Goal: Information Seeking & Learning: Learn about a topic

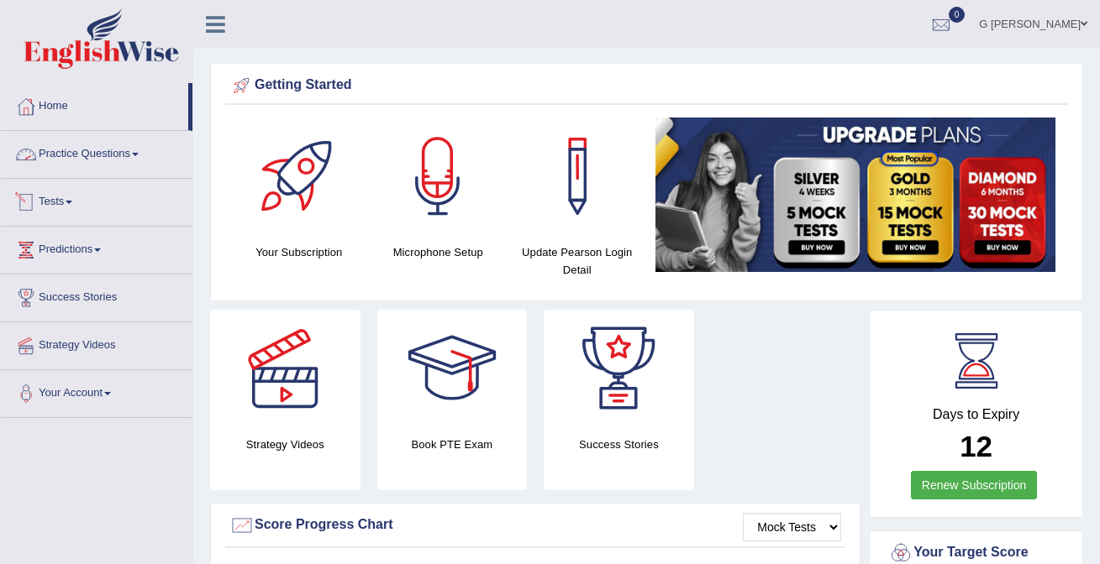
click at [97, 162] on link "Practice Questions" at bounding box center [97, 152] width 192 height 42
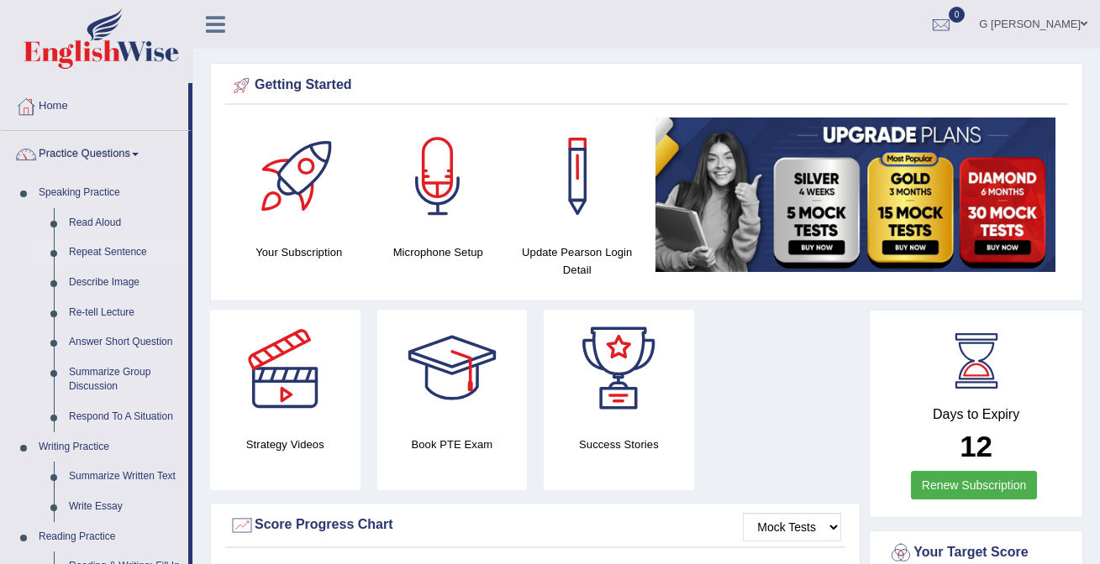
click at [106, 245] on link "Repeat Sentence" at bounding box center [124, 253] width 127 height 30
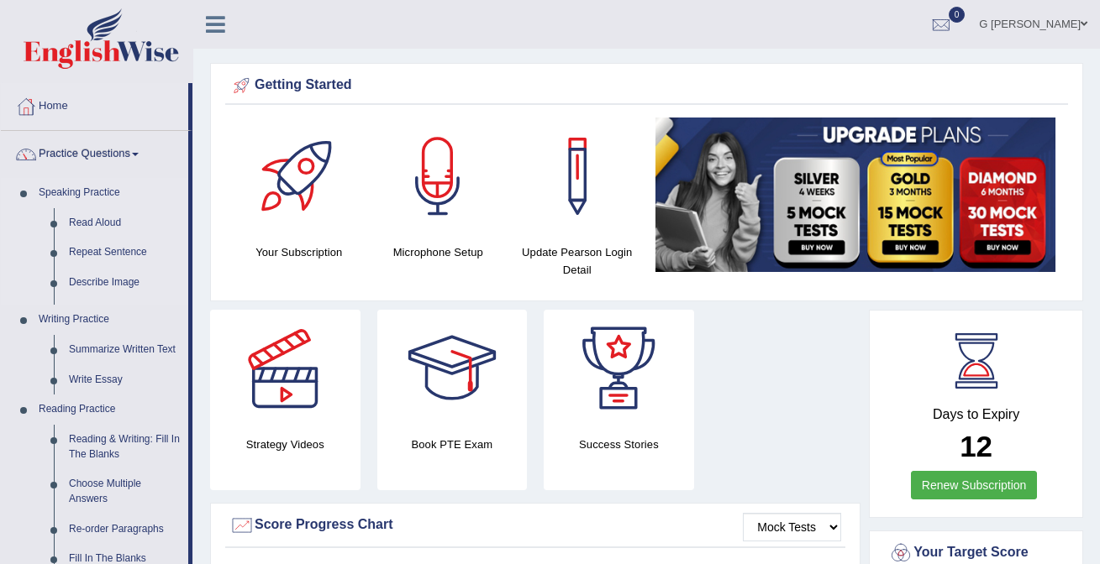
click at [108, 202] on link "Speaking Practice" at bounding box center [109, 193] width 157 height 30
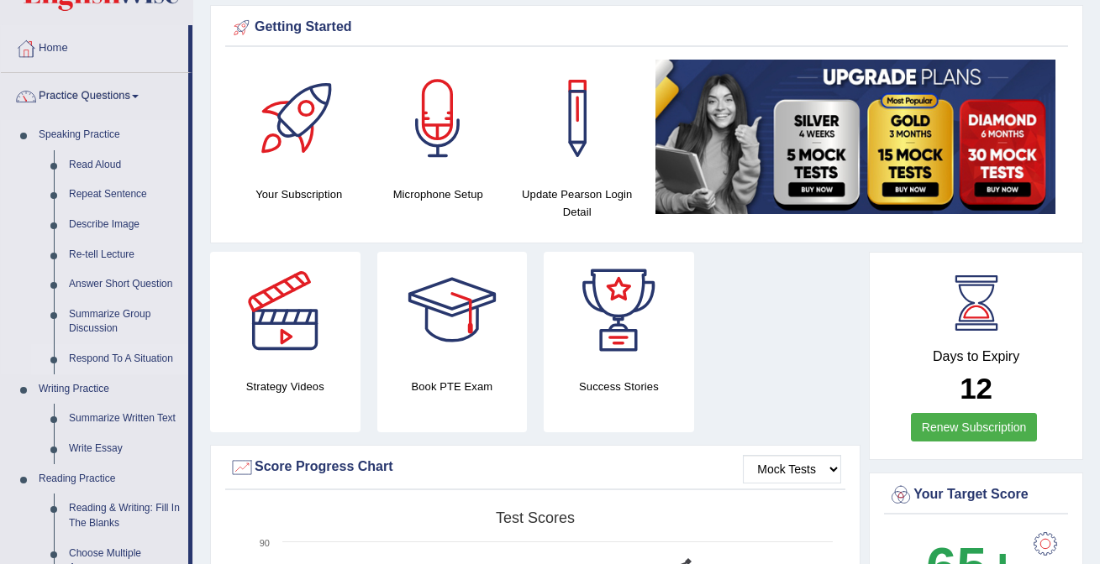
scroll to position [102, 0]
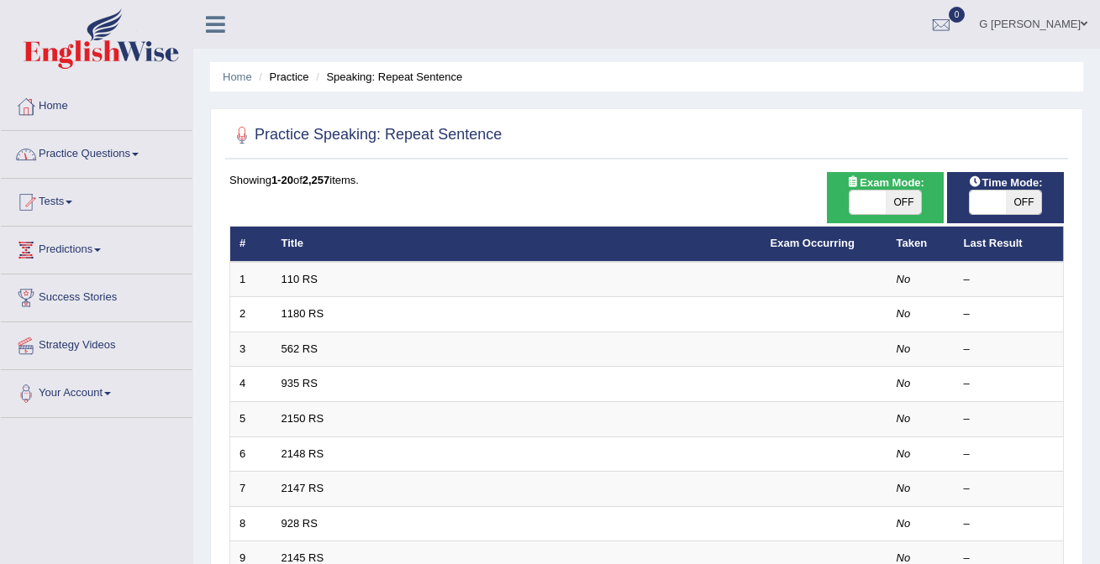
click at [100, 157] on link "Practice Questions" at bounding box center [97, 152] width 192 height 42
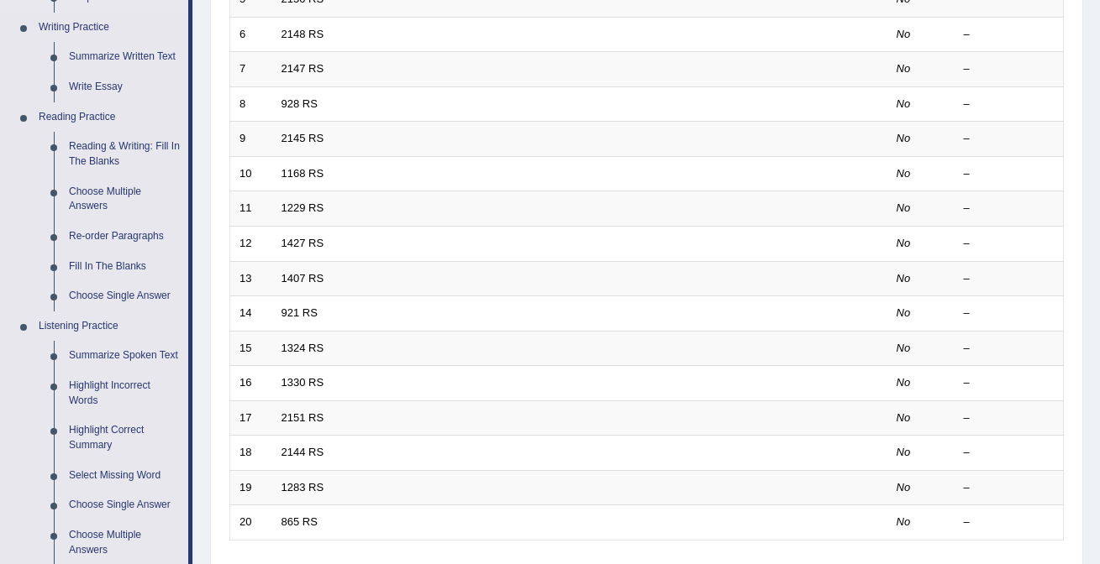
scroll to position [422, 0]
click at [112, 260] on link "Fill In The Blanks" at bounding box center [124, 265] width 127 height 30
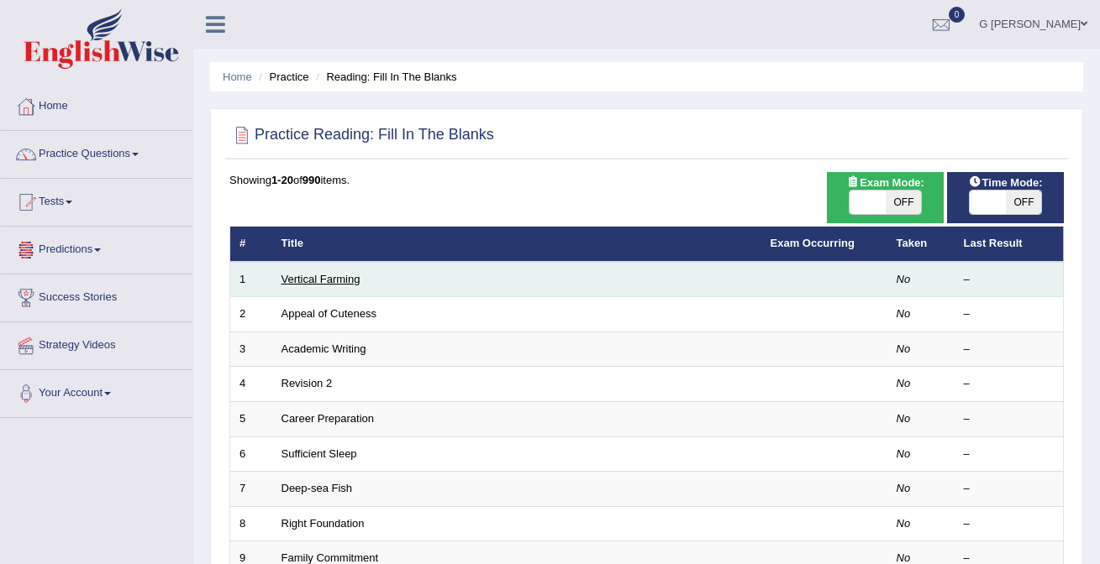
click at [340, 283] on link "Vertical Farming" at bounding box center [320, 279] width 79 height 13
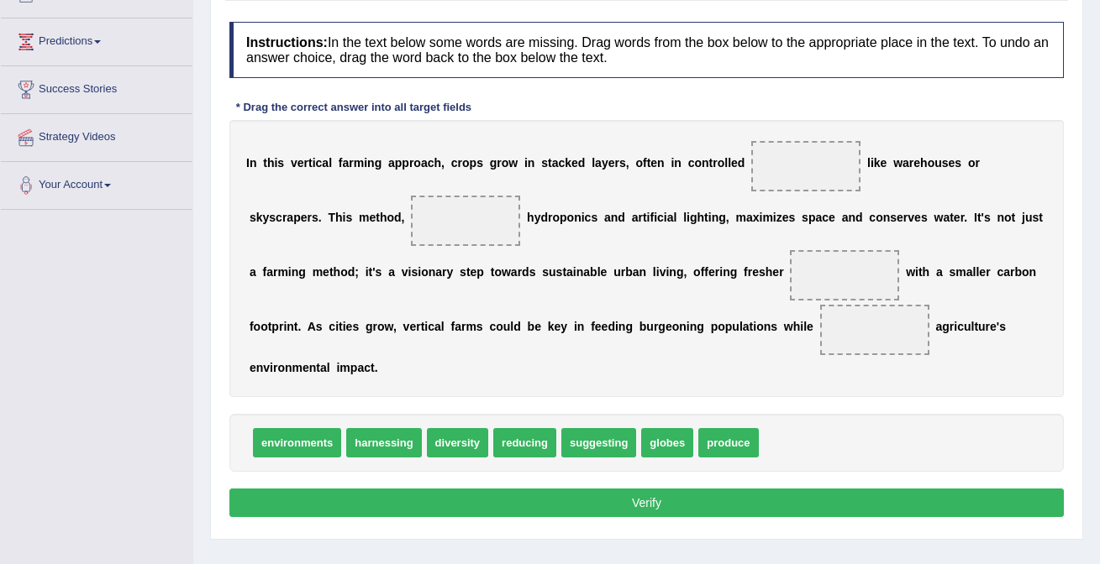
scroll to position [210, 0]
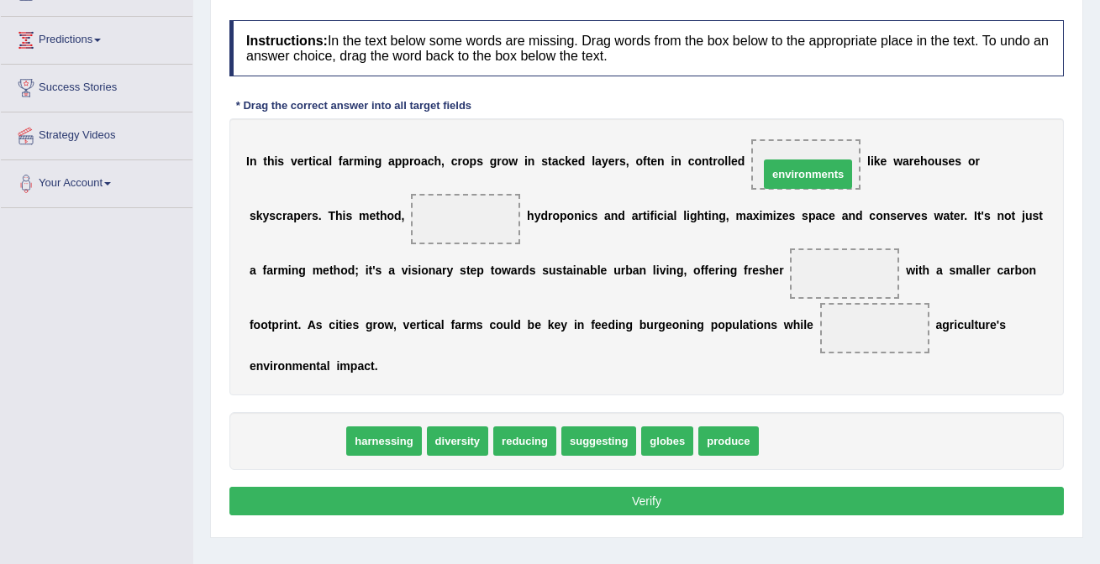
drag, startPoint x: 302, startPoint y: 444, endPoint x: 812, endPoint y: 176, distance: 575.6
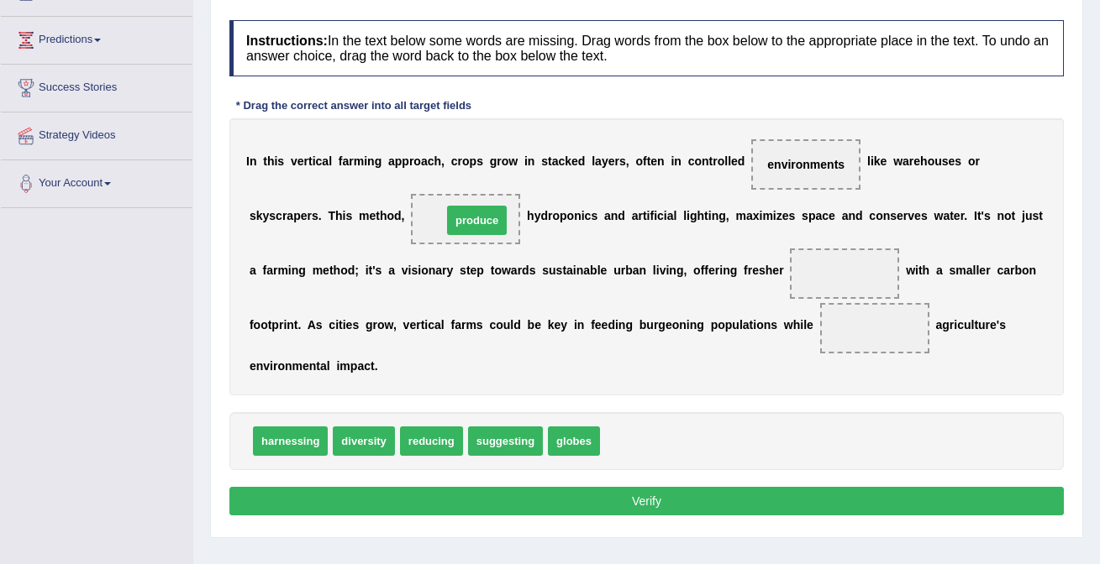
drag, startPoint x: 619, startPoint y: 438, endPoint x: 461, endPoint y: 220, distance: 268.8
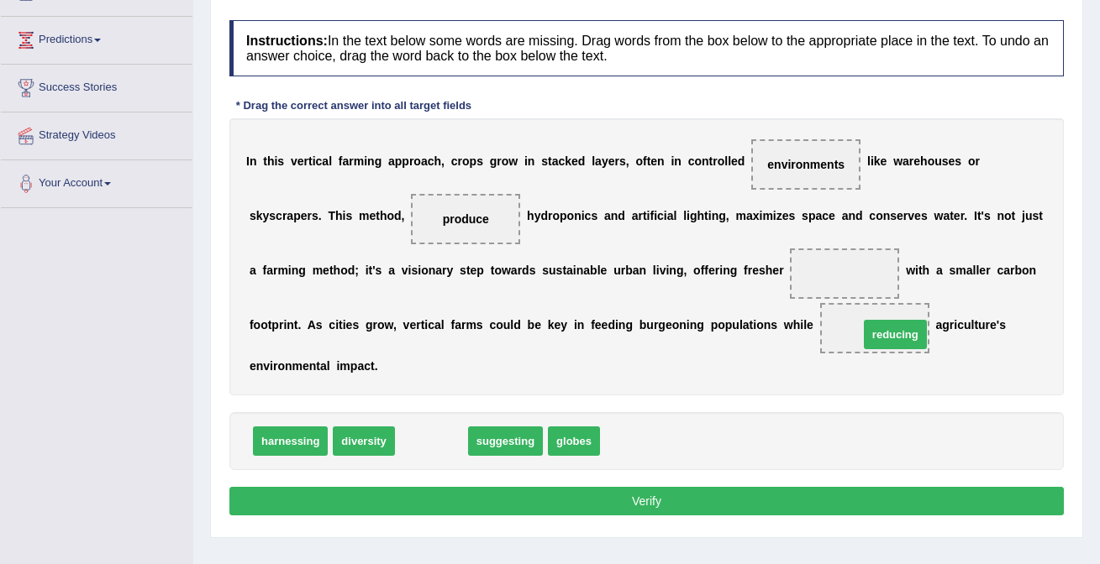
drag, startPoint x: 424, startPoint y: 446, endPoint x: 884, endPoint y: 338, distance: 472.1
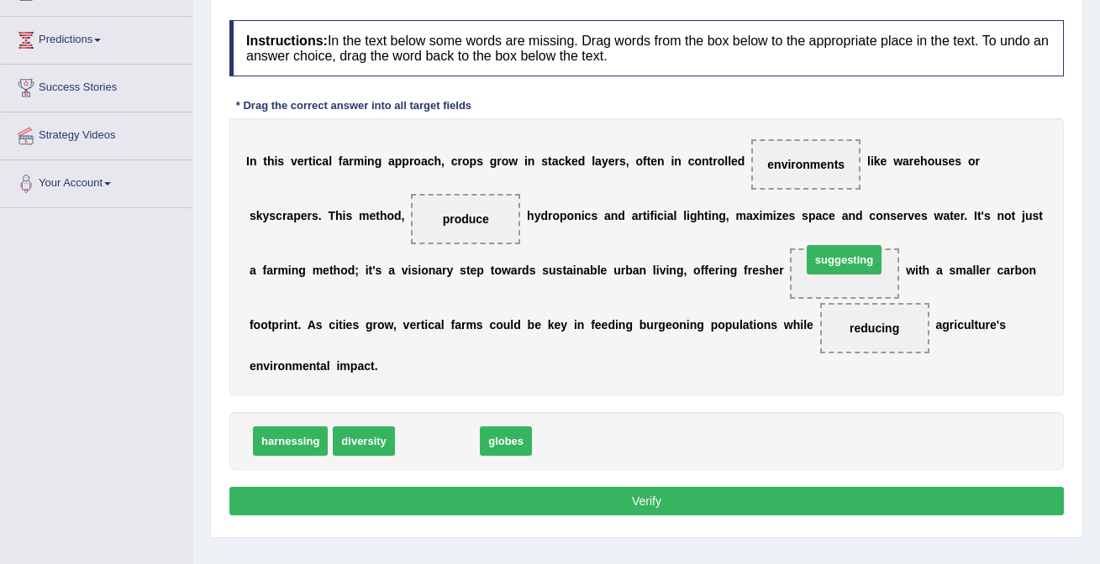
drag, startPoint x: 434, startPoint y: 445, endPoint x: 839, endPoint y: 267, distance: 442.3
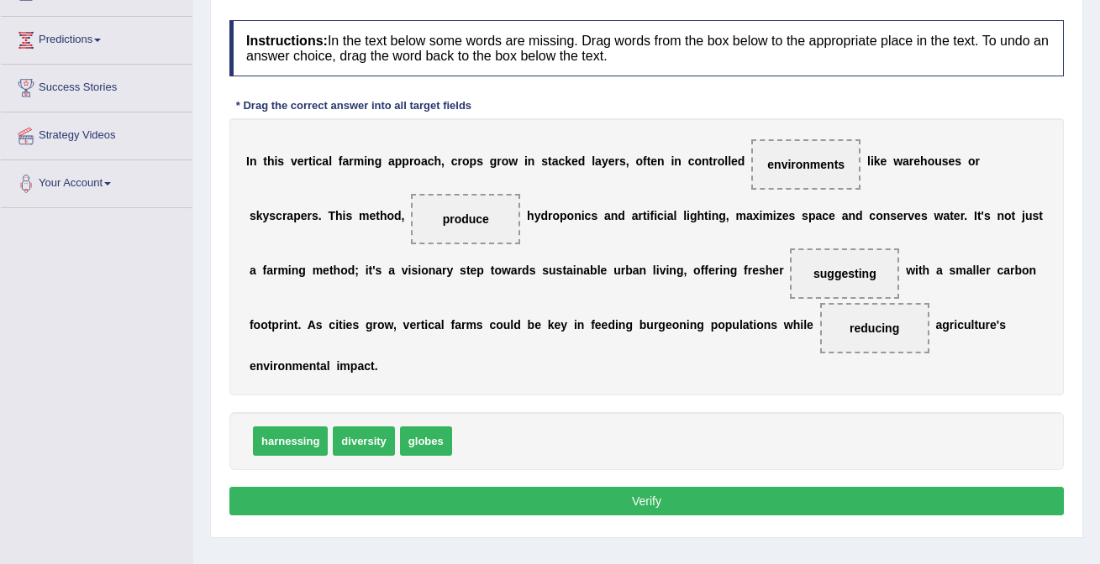
click at [722, 498] on button "Verify" at bounding box center [646, 501] width 834 height 29
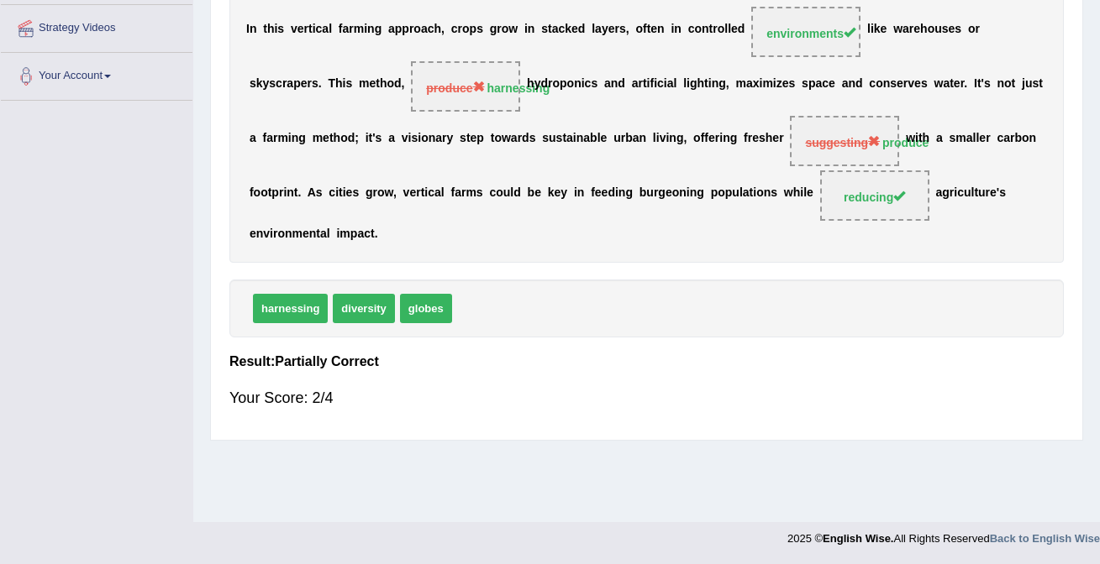
scroll to position [0, 0]
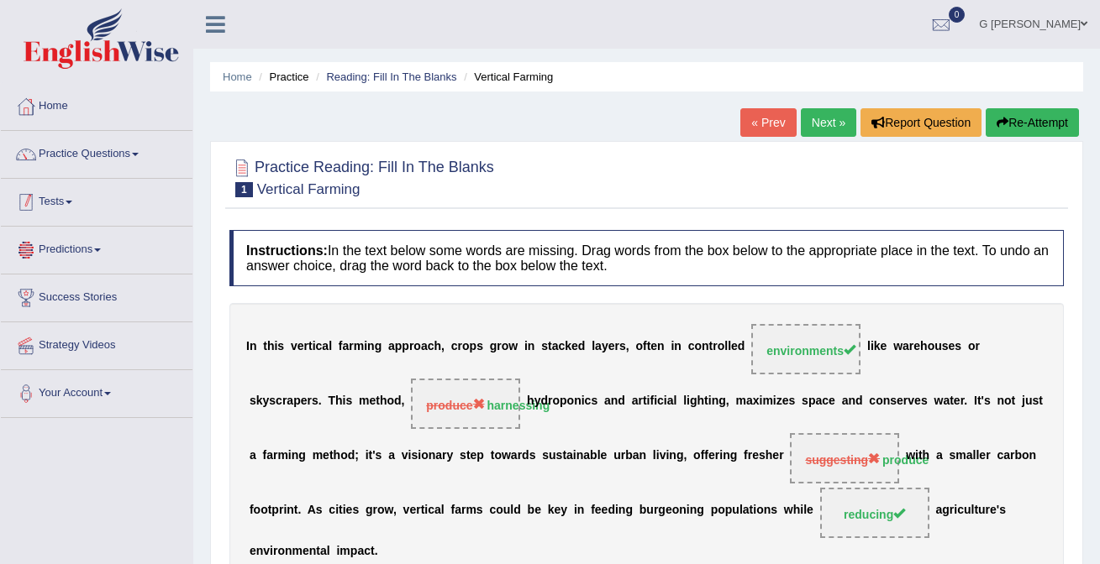
click at [113, 169] on link "Practice Questions" at bounding box center [97, 152] width 192 height 42
